Goal: Task Accomplishment & Management: Complete application form

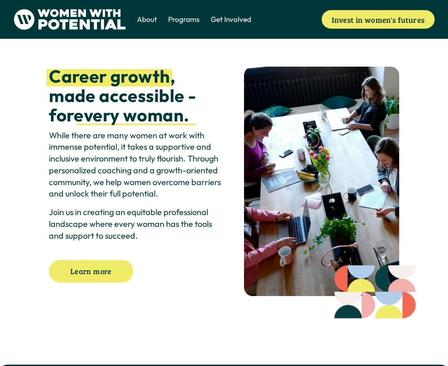
click at [245, 18] on span "Get Involved" at bounding box center [230, 19] width 40 height 10
click at [0, 0] on span "Volunteer" at bounding box center [0, 0] width 0 height 0
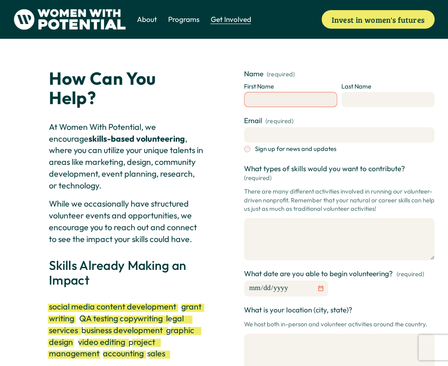
click at [270, 96] on input "First Name" at bounding box center [290, 99] width 93 height 15
type input "**********"
click at [375, 99] on input "Last Name" at bounding box center [387, 99] width 93 height 15
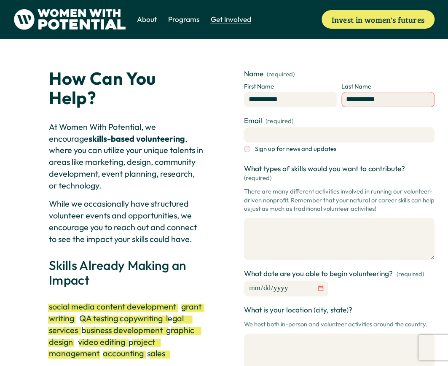
type input "**********"
click at [358, 125] on label "Email (required)" at bounding box center [339, 121] width 190 height 12
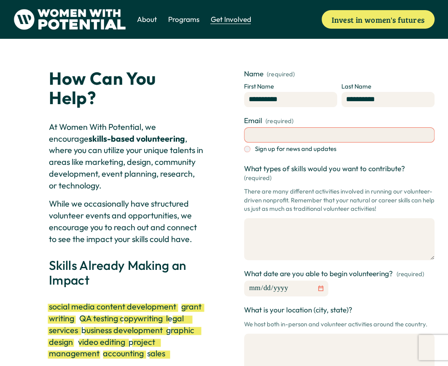
click at [358, 127] on input "Email (required)" at bounding box center [339, 134] width 190 height 15
type input "**********"
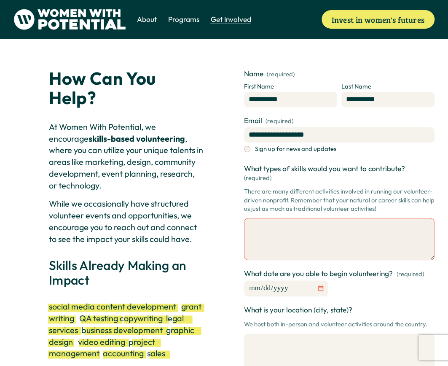
click at [315, 225] on textarea "What types of skills would you want to contribute? (required)" at bounding box center [339, 239] width 190 height 42
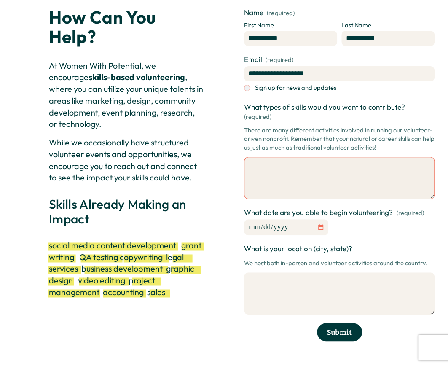
scroll to position [60, 0]
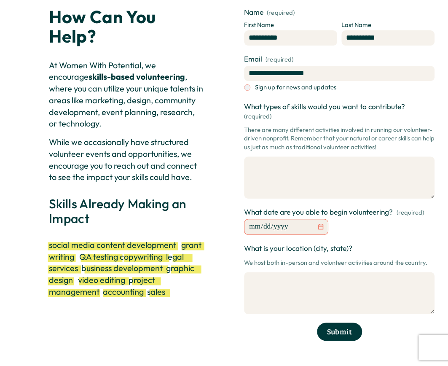
click at [319, 219] on input "What date are you able to begin volunteering? (required)" at bounding box center [286, 227] width 84 height 16
click at [291, 219] on input "What date are you able to begin volunteering? (required)" at bounding box center [286, 227] width 84 height 16
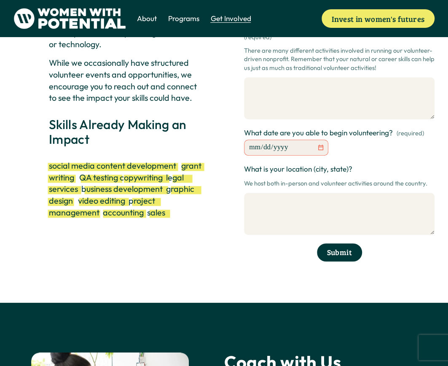
scroll to position [139, 0]
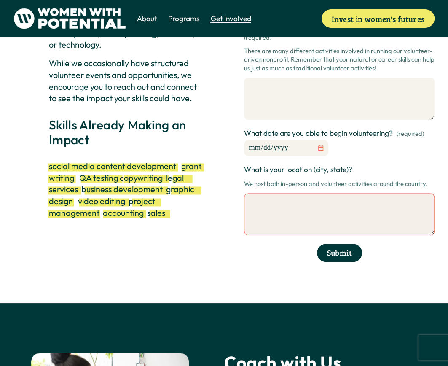
click at [291, 213] on textarea "What is your location (city, state)?" at bounding box center [339, 214] width 190 height 42
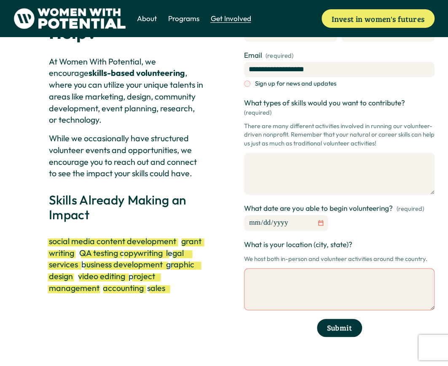
scroll to position [61, 0]
